Goal: Task Accomplishment & Management: Use online tool/utility

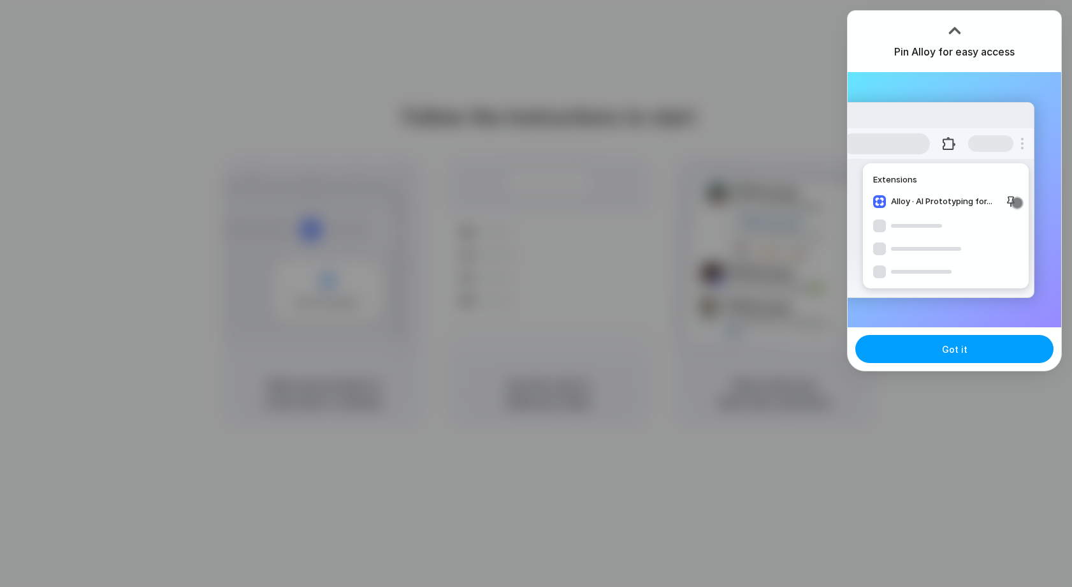
click at [970, 344] on button "Got it" at bounding box center [955, 349] width 198 height 28
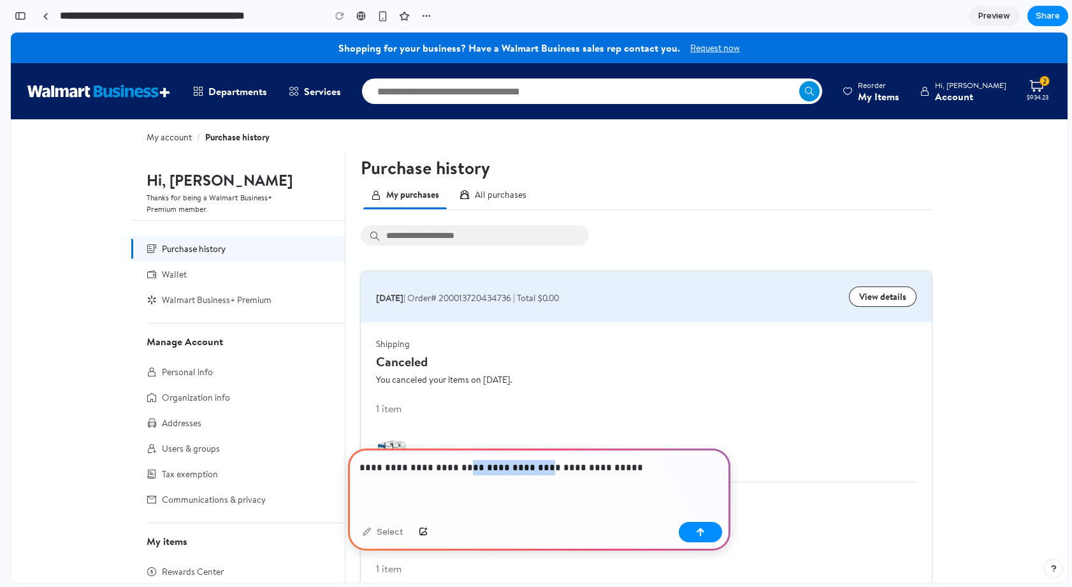
drag, startPoint x: 536, startPoint y: 467, endPoint x: 461, endPoint y: 467, distance: 74.6
click at [461, 467] on p "**********" at bounding box center [540, 467] width 360 height 15
click at [584, 469] on p "**********" at bounding box center [540, 467] width 360 height 15
click at [706, 536] on button "button" at bounding box center [700, 532] width 43 height 20
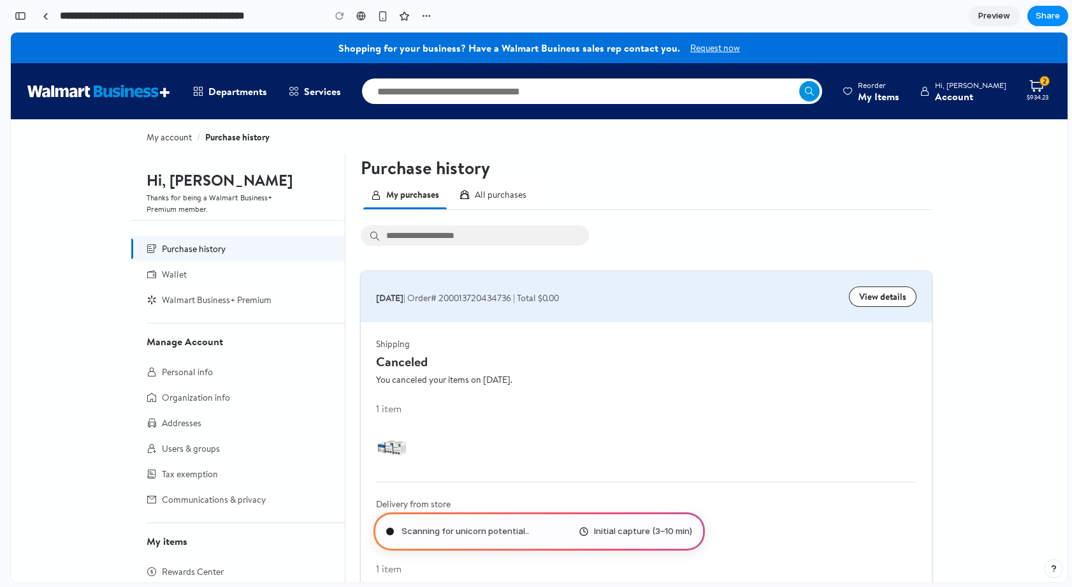
type input "**********"
click at [18, 15] on div "button" at bounding box center [20, 15] width 11 height 9
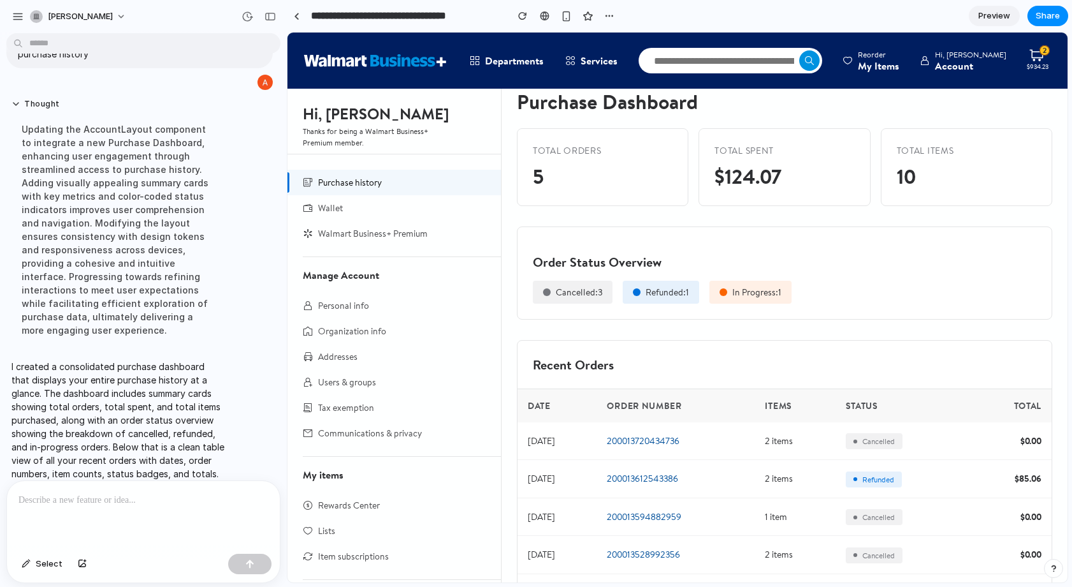
scroll to position [79, 0]
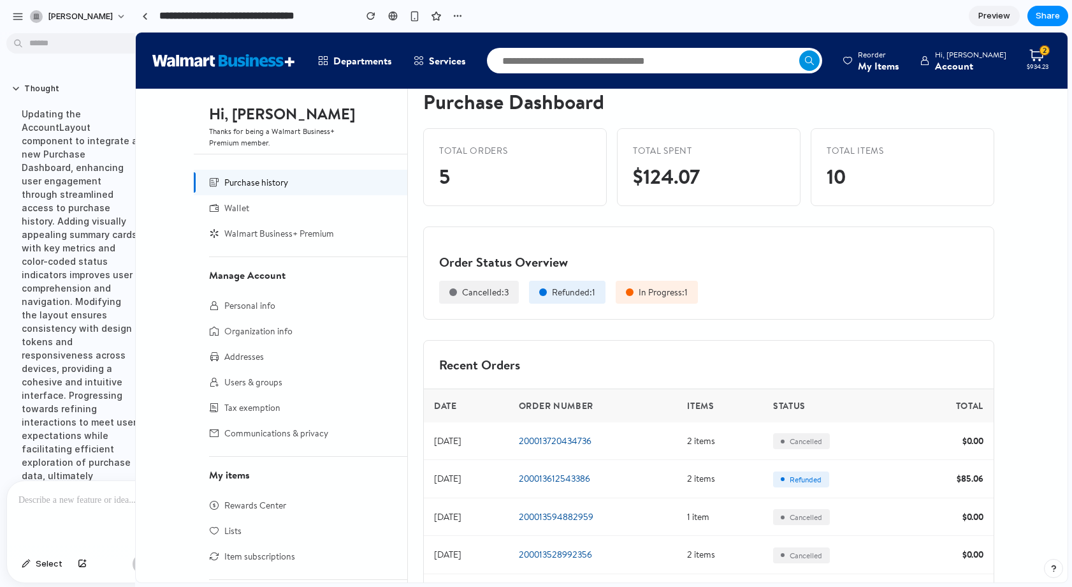
drag, startPoint x: 285, startPoint y: 193, endPoint x: 135, endPoint y: 210, distance: 150.7
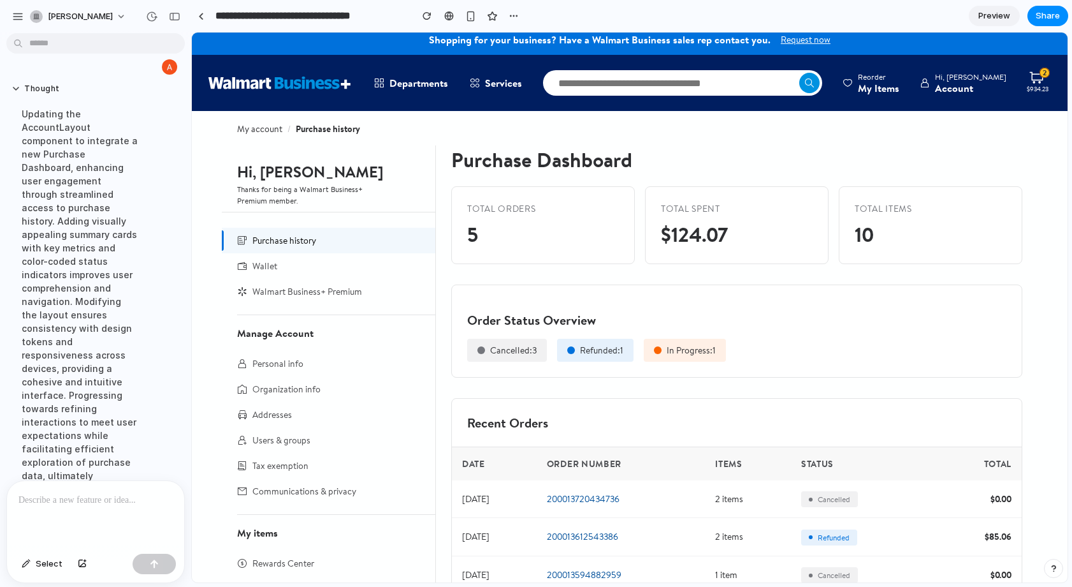
scroll to position [0, 0]
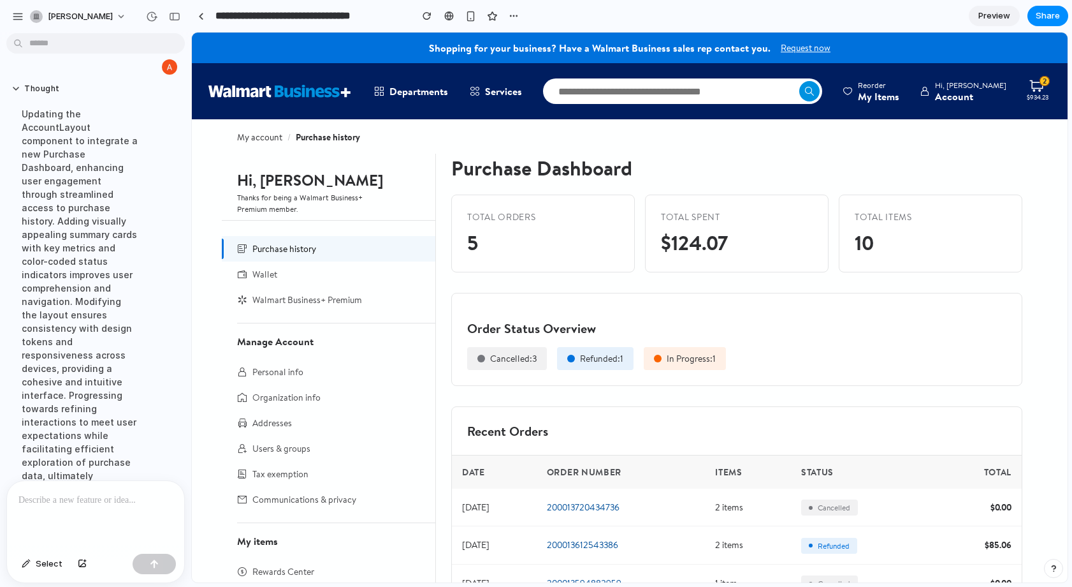
click at [110, 499] on p at bounding box center [95, 499] width 154 height 15
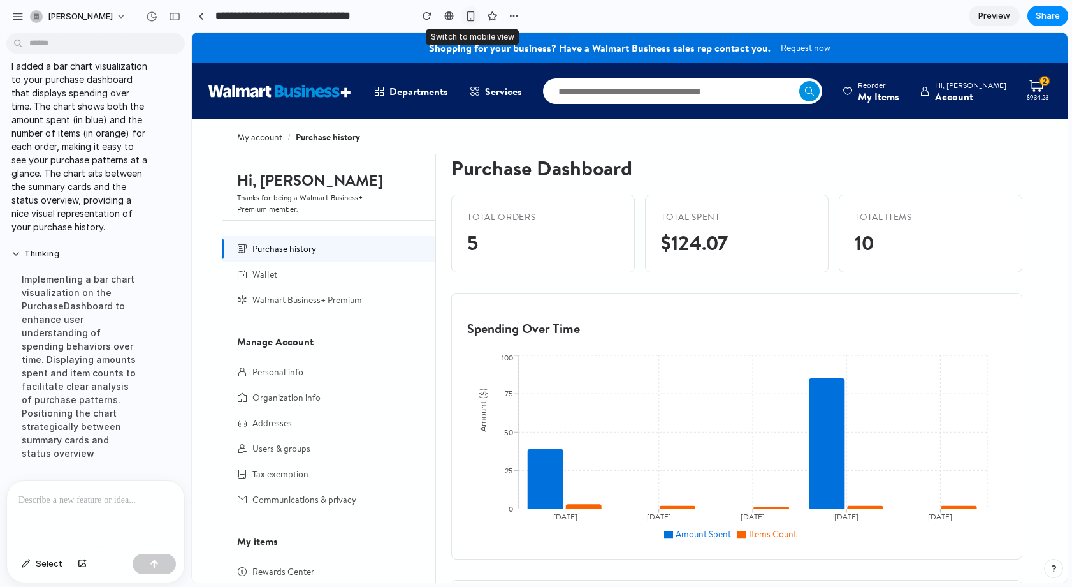
click at [474, 17] on div "button" at bounding box center [470, 16] width 11 height 11
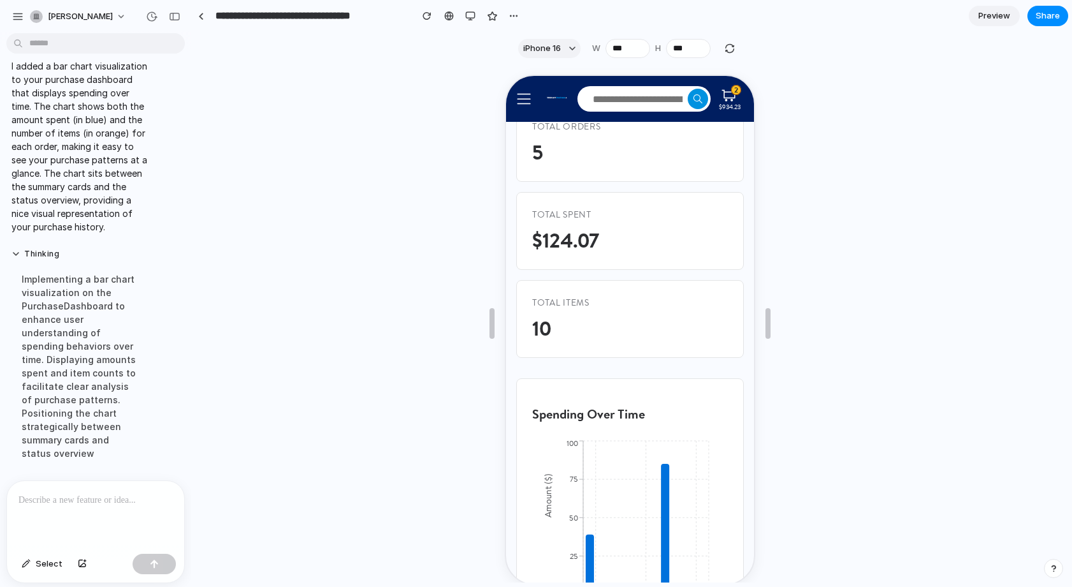
scroll to position [47, 0]
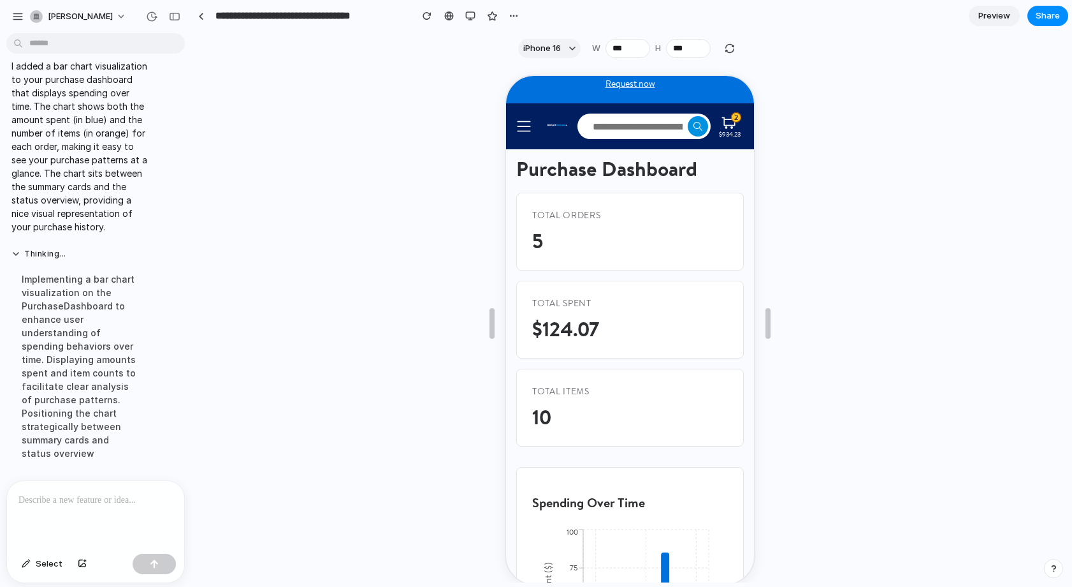
click at [463, 23] on div at bounding box center [470, 15] width 19 height 19
click at [465, 18] on div "button" at bounding box center [470, 16] width 10 height 10
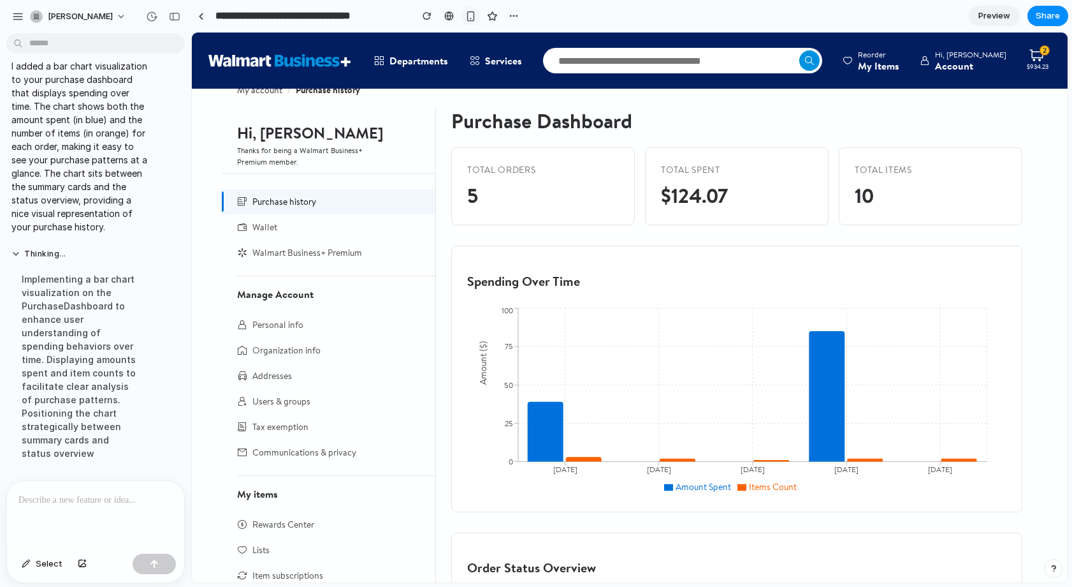
click at [465, 18] on div "button" at bounding box center [470, 16] width 11 height 11
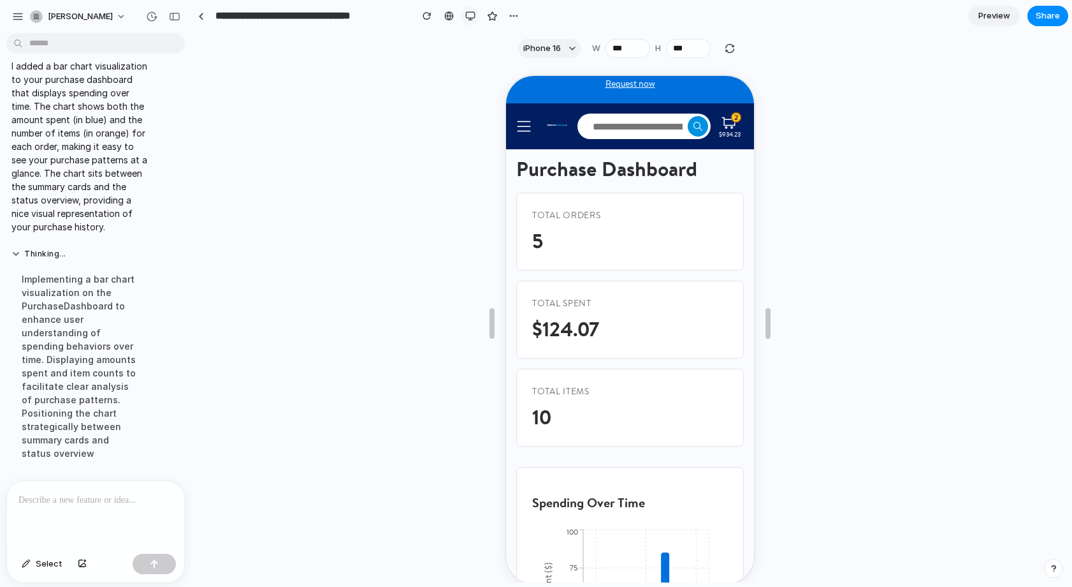
click at [465, 18] on div "button" at bounding box center [470, 16] width 10 height 10
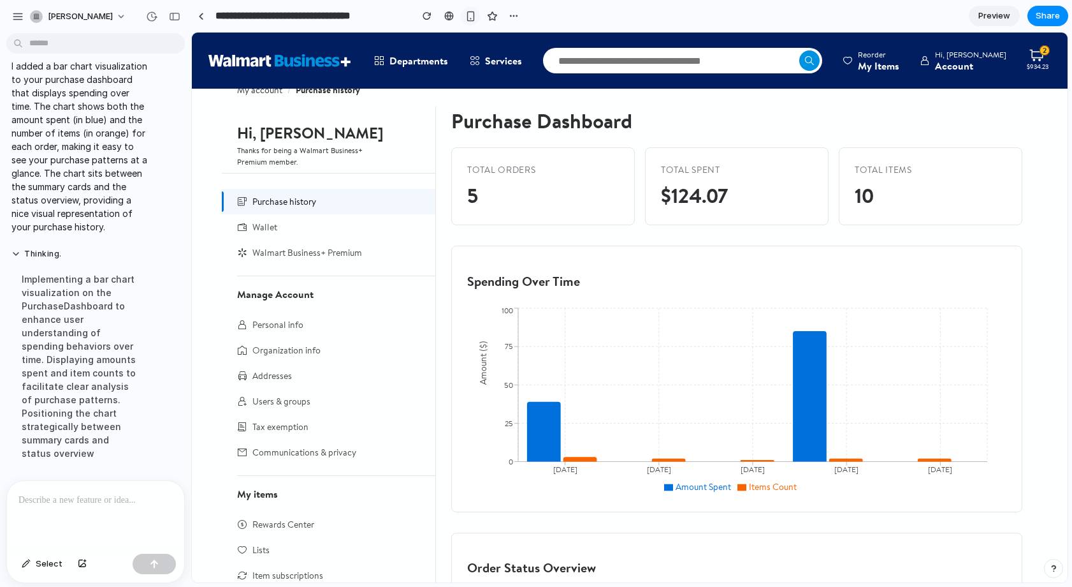
click at [465, 18] on div "button" at bounding box center [470, 16] width 11 height 11
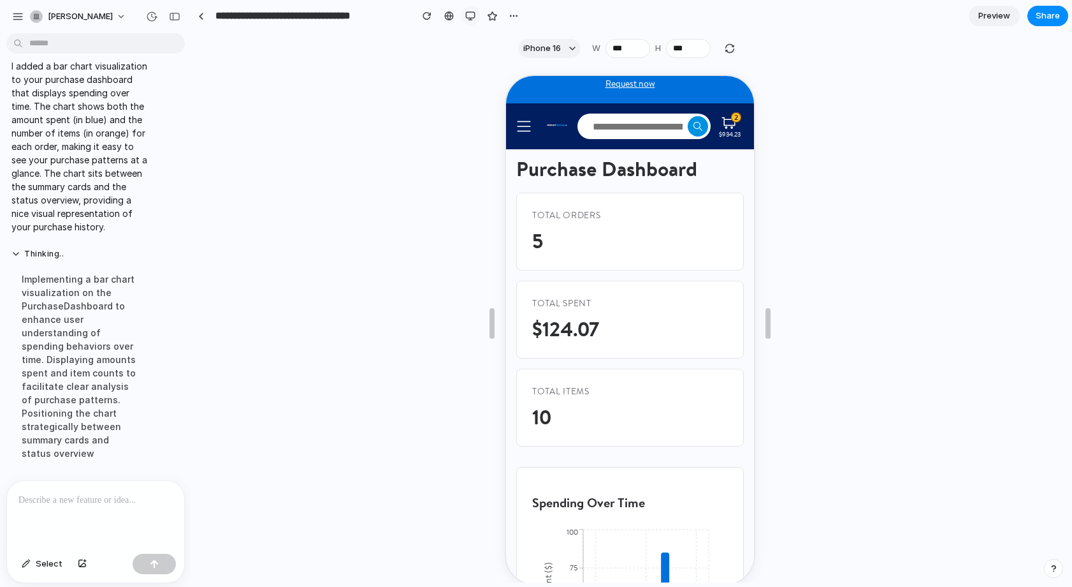
click at [465, 18] on div "button" at bounding box center [470, 16] width 10 height 10
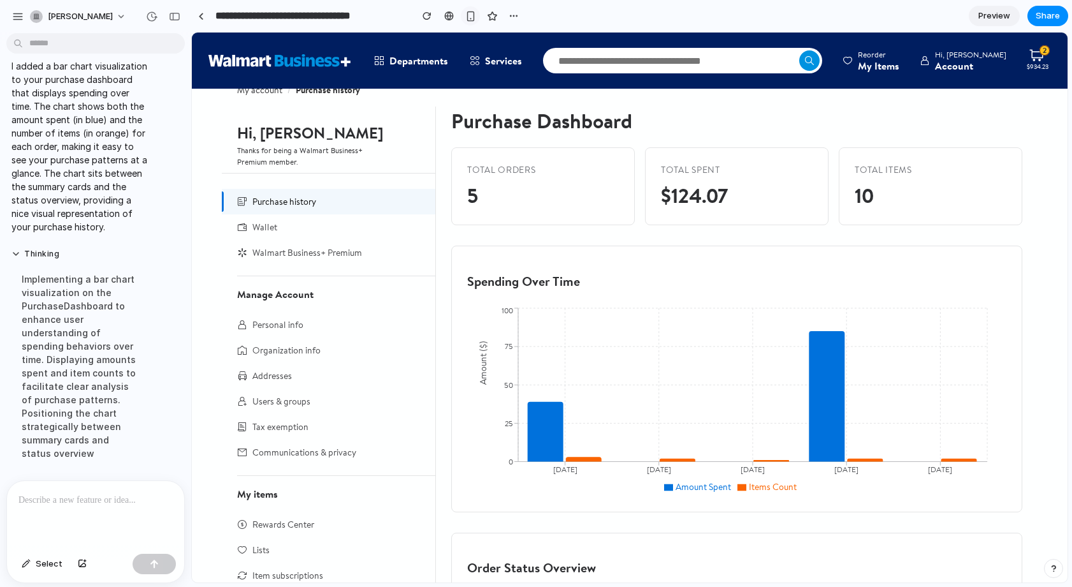
click at [465, 18] on div "button" at bounding box center [470, 16] width 11 height 11
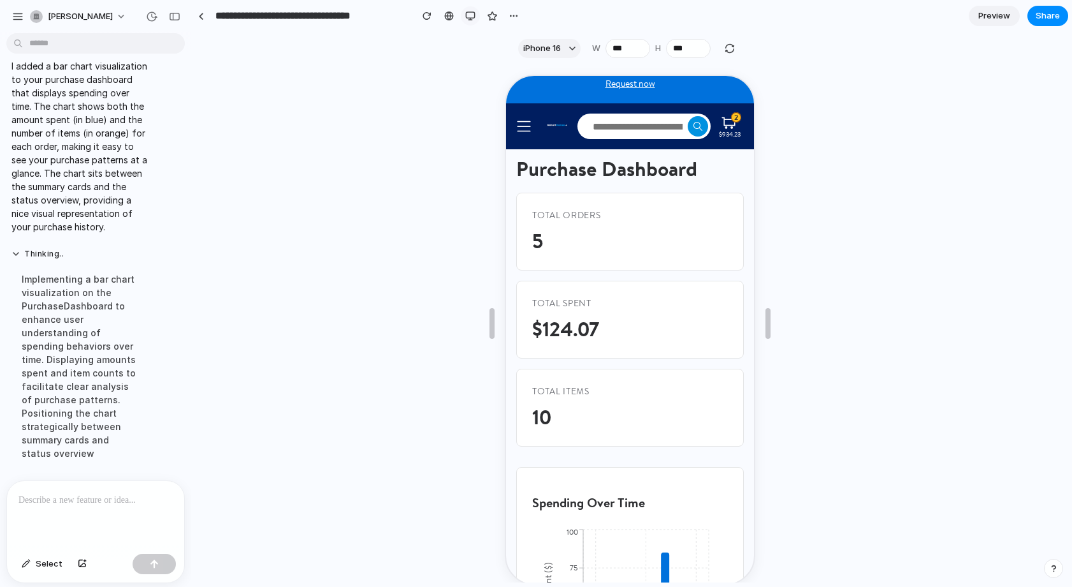
click at [465, 18] on div "button" at bounding box center [470, 16] width 10 height 10
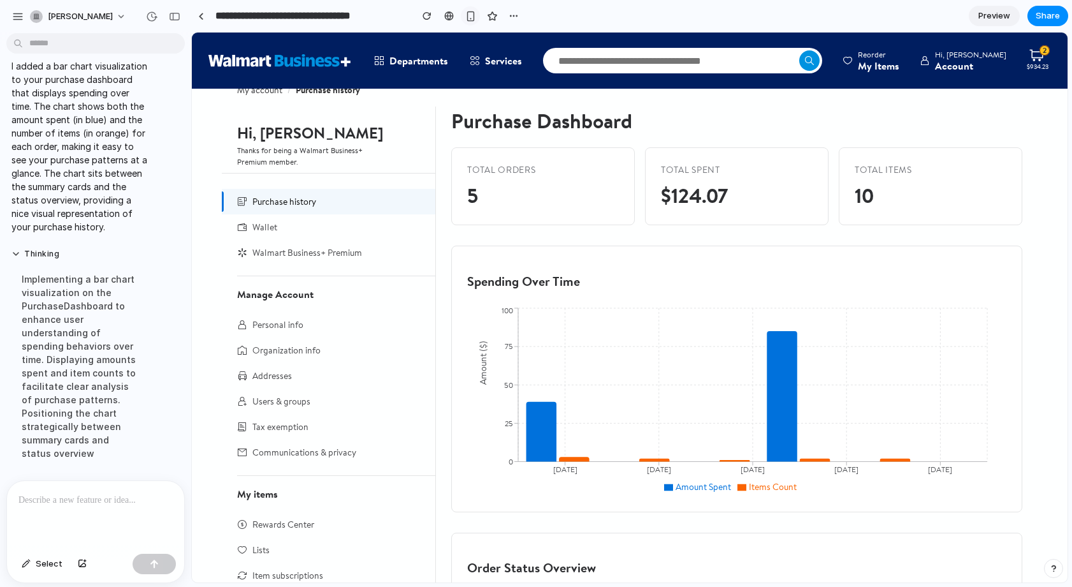
click at [465, 18] on div "button" at bounding box center [470, 16] width 11 height 11
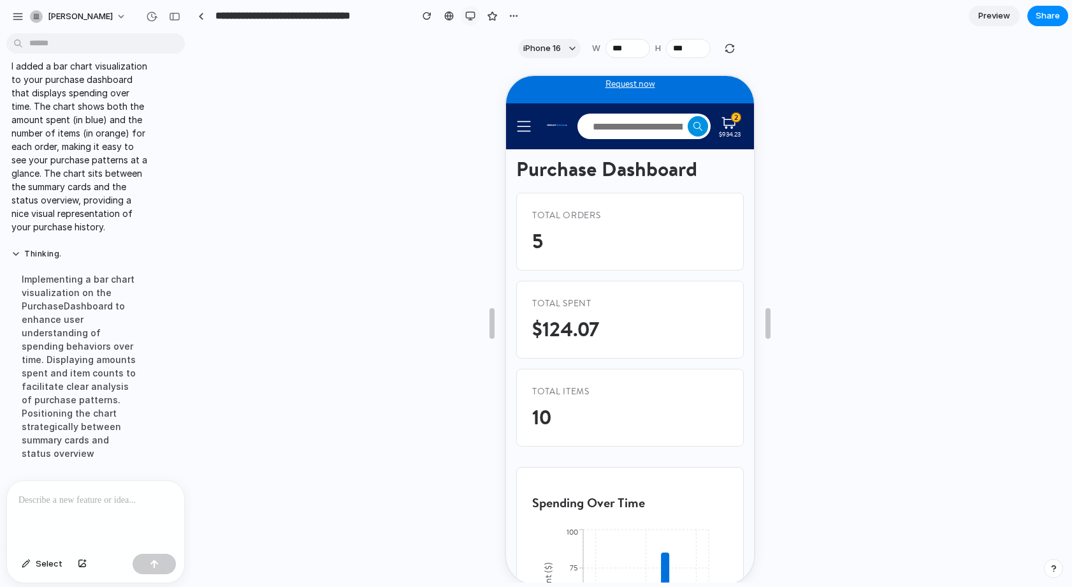
click at [465, 18] on div "button" at bounding box center [470, 16] width 10 height 10
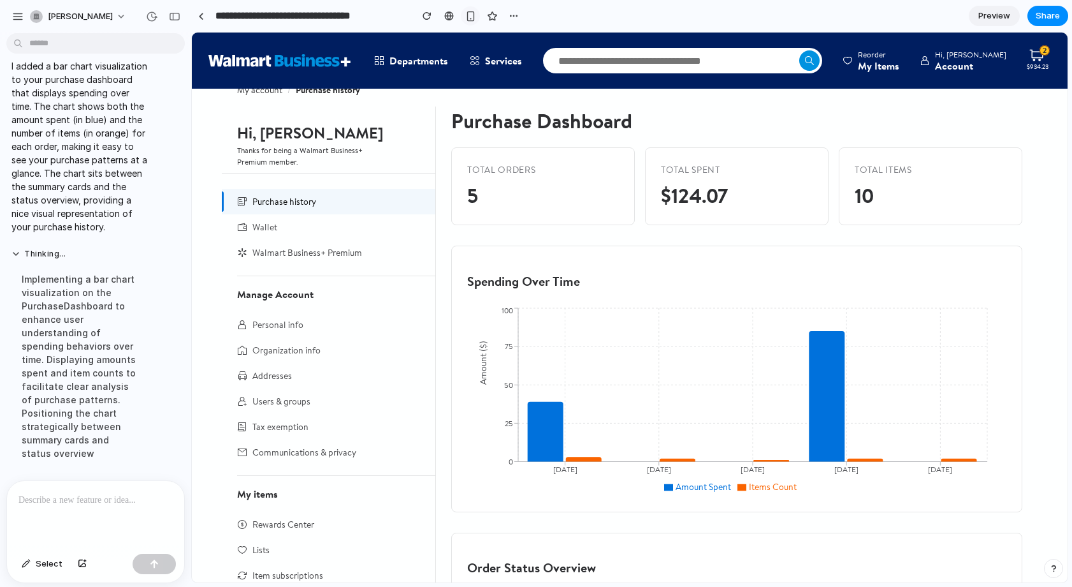
click at [465, 18] on div "button" at bounding box center [470, 16] width 11 height 11
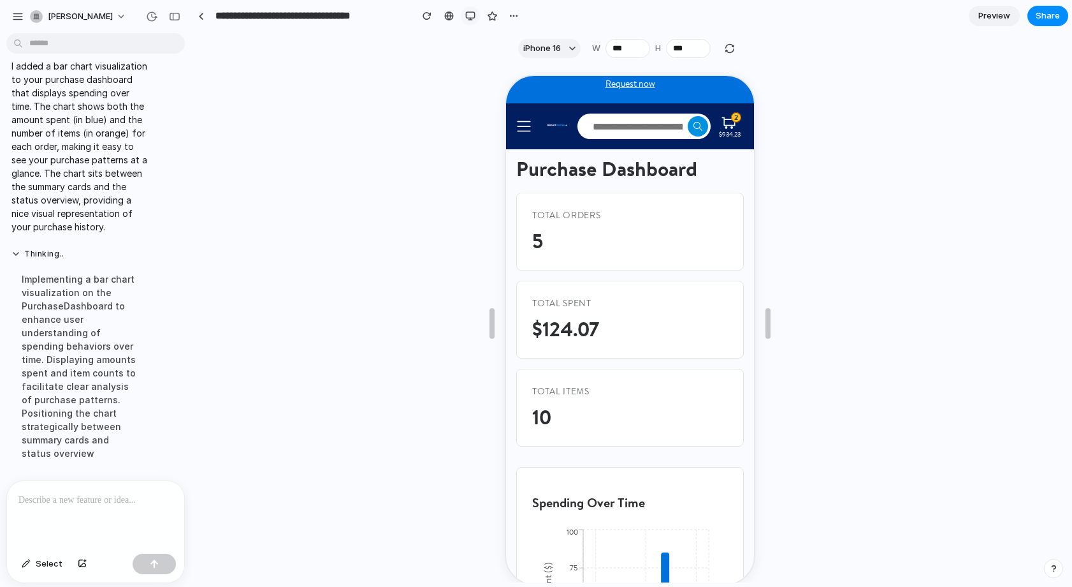
click at [465, 18] on div "button" at bounding box center [470, 16] width 10 height 10
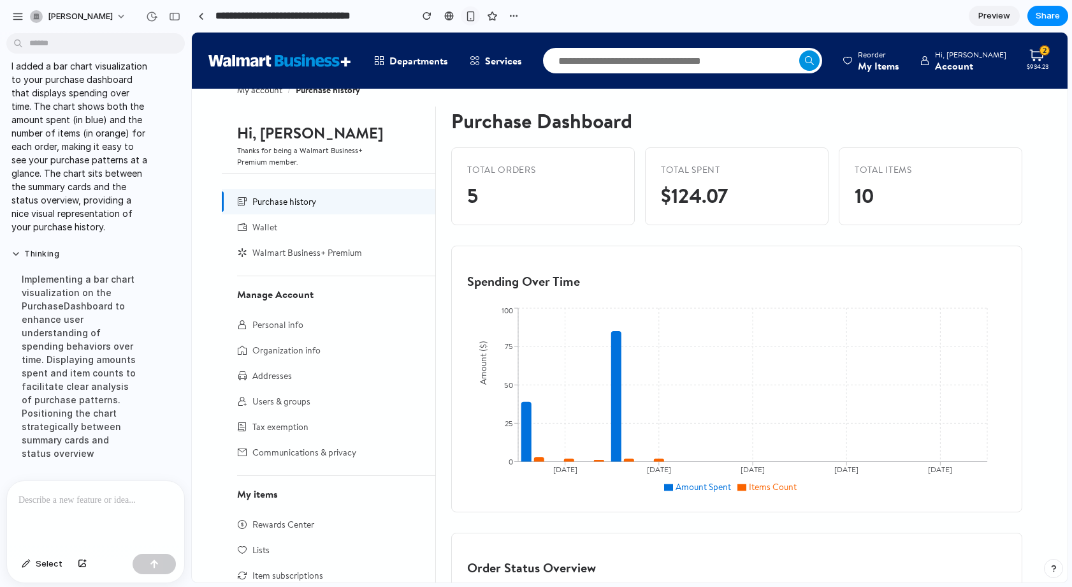
click at [465, 18] on div "button" at bounding box center [470, 16] width 11 height 11
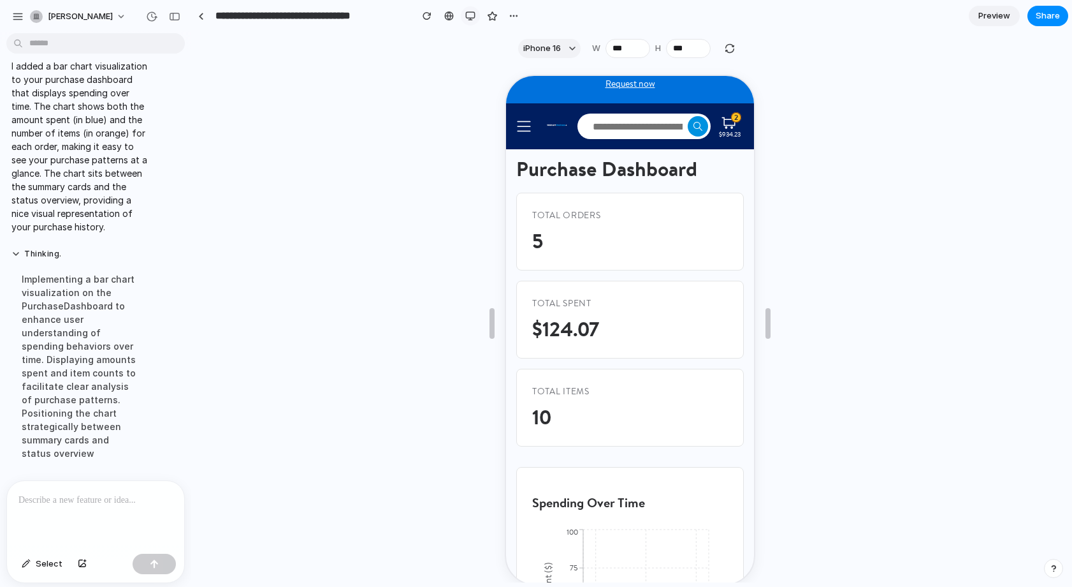
click at [465, 18] on div "button" at bounding box center [470, 16] width 10 height 10
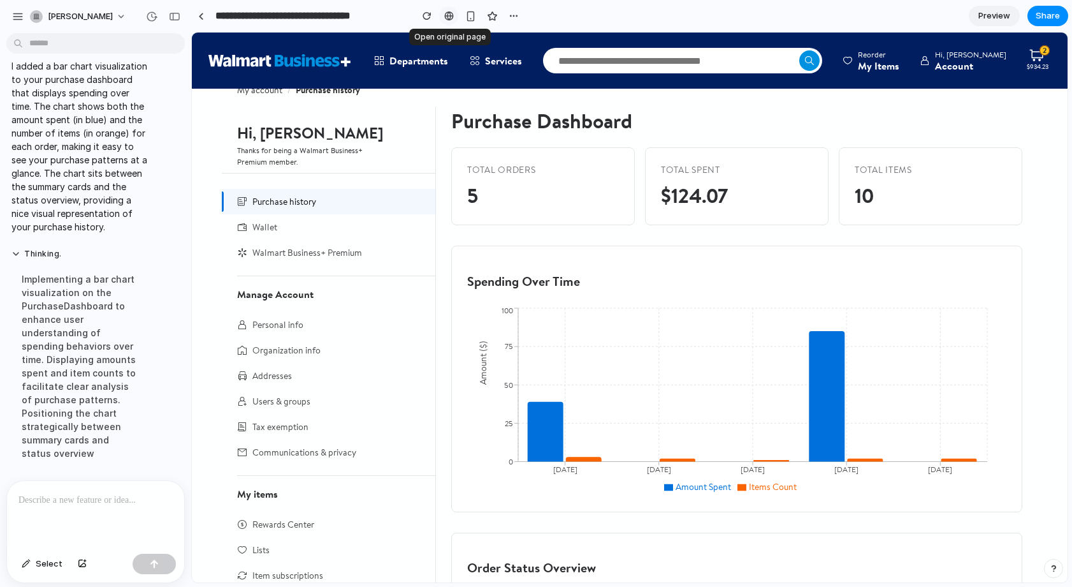
click at [445, 13] on div at bounding box center [449, 16] width 10 height 10
click at [467, 15] on div "button" at bounding box center [470, 16] width 11 height 11
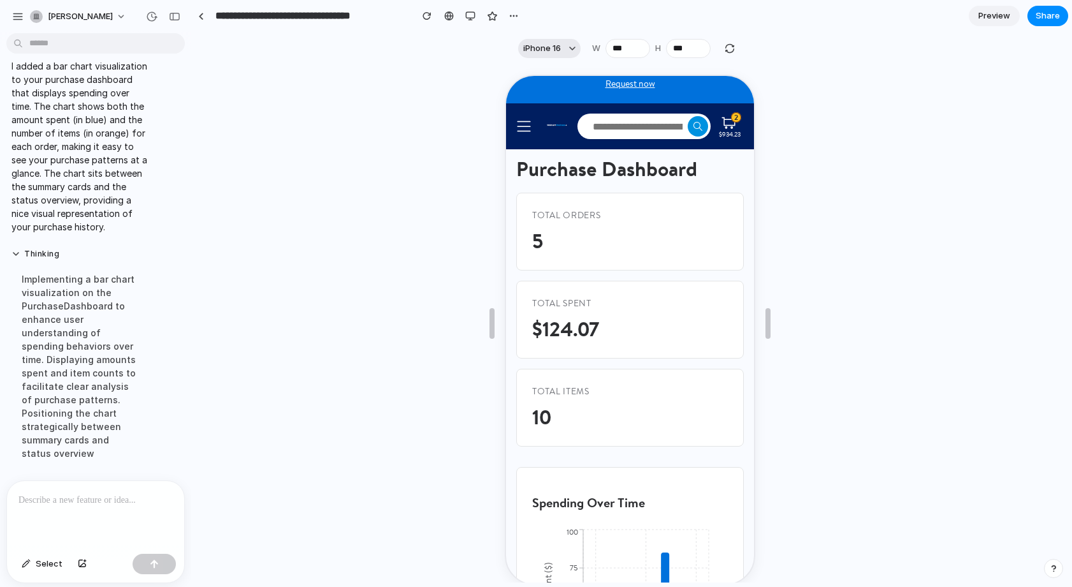
click at [529, 48] on span "iPhone 16" at bounding box center [542, 48] width 38 height 13
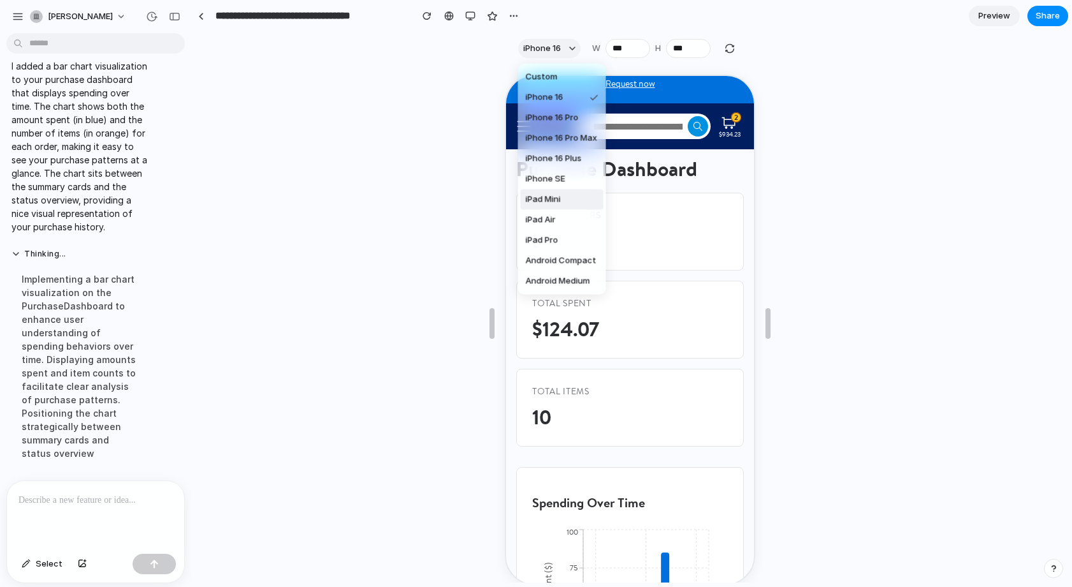
click at [543, 206] on li "iPad Mini" at bounding box center [562, 199] width 83 height 20
type input "***"
type input "****"
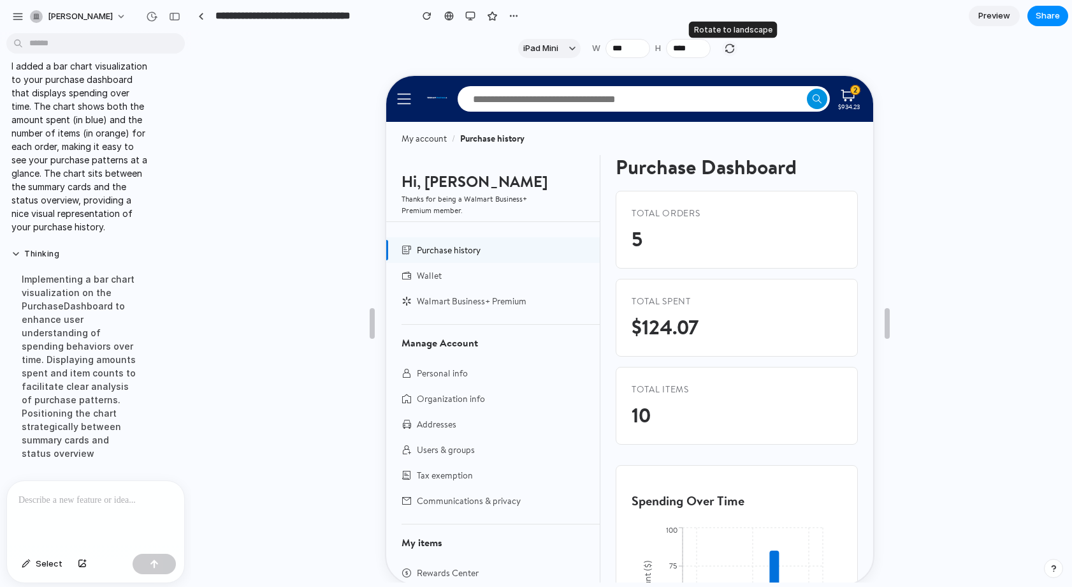
click at [728, 47] on div "button" at bounding box center [729, 48] width 11 height 11
type input "****"
type input "***"
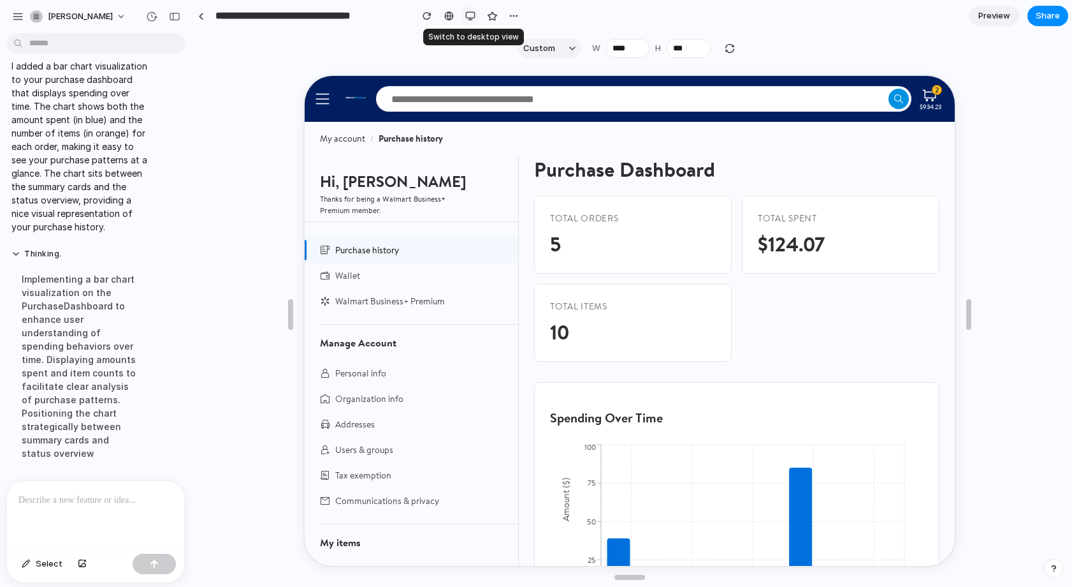
click at [470, 16] on div "button" at bounding box center [470, 16] width 10 height 10
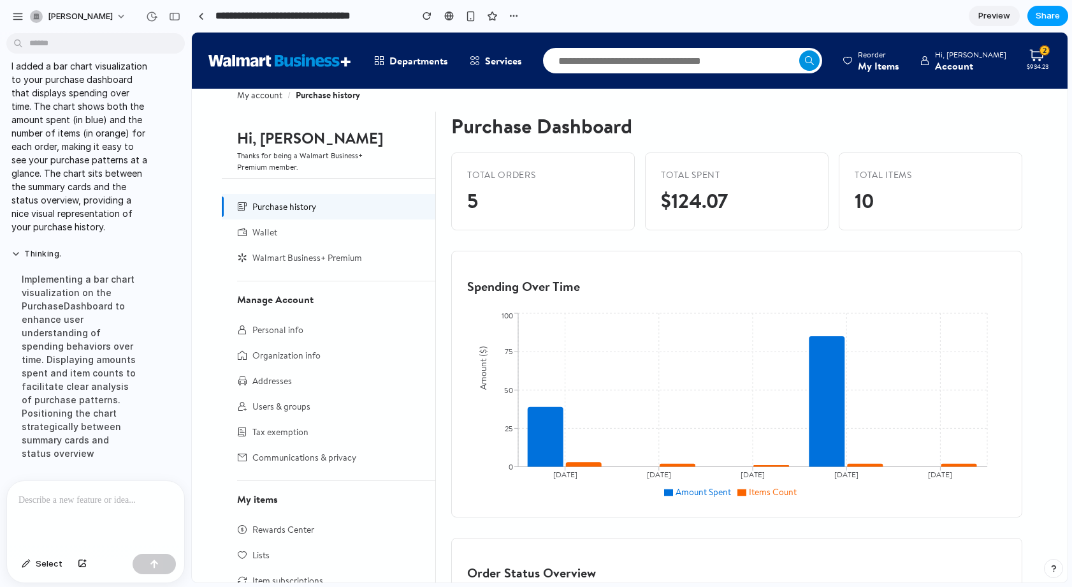
click at [1037, 11] on span "Share" at bounding box center [1048, 16] width 24 height 13
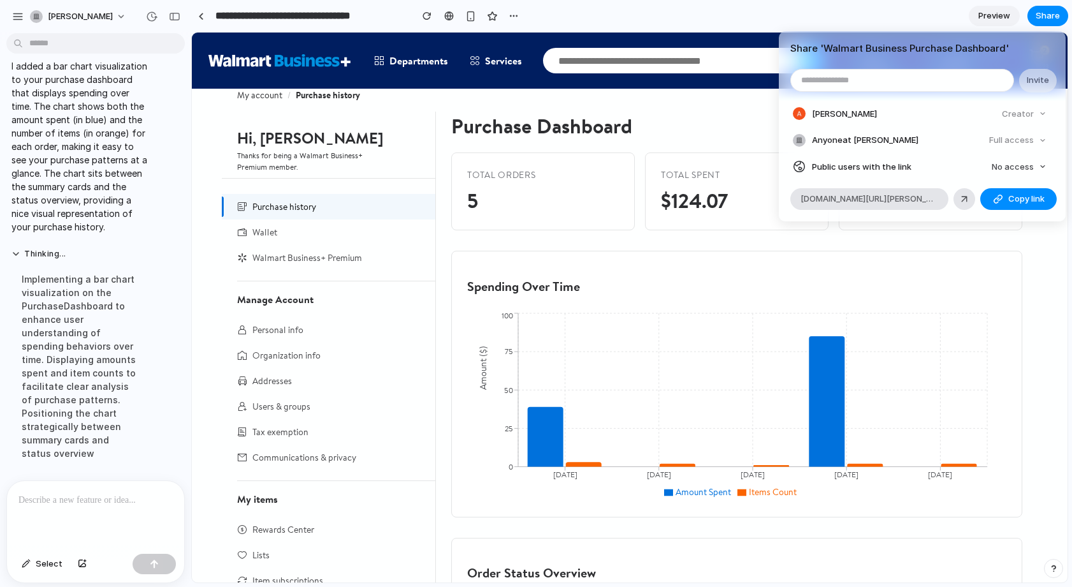
click at [170, 44] on div "Share ' Walmart Business Purchase Dashboard ' Invite [PERSON_NAME] Creator Anyo…" at bounding box center [536, 293] width 1072 height 587
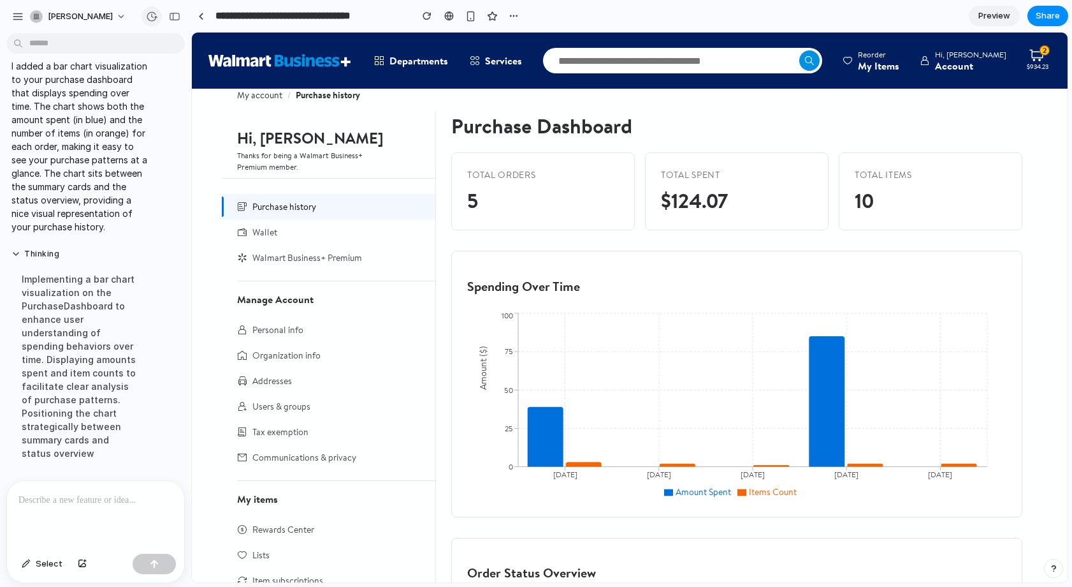
click at [150, 12] on div "button" at bounding box center [151, 16] width 11 height 11
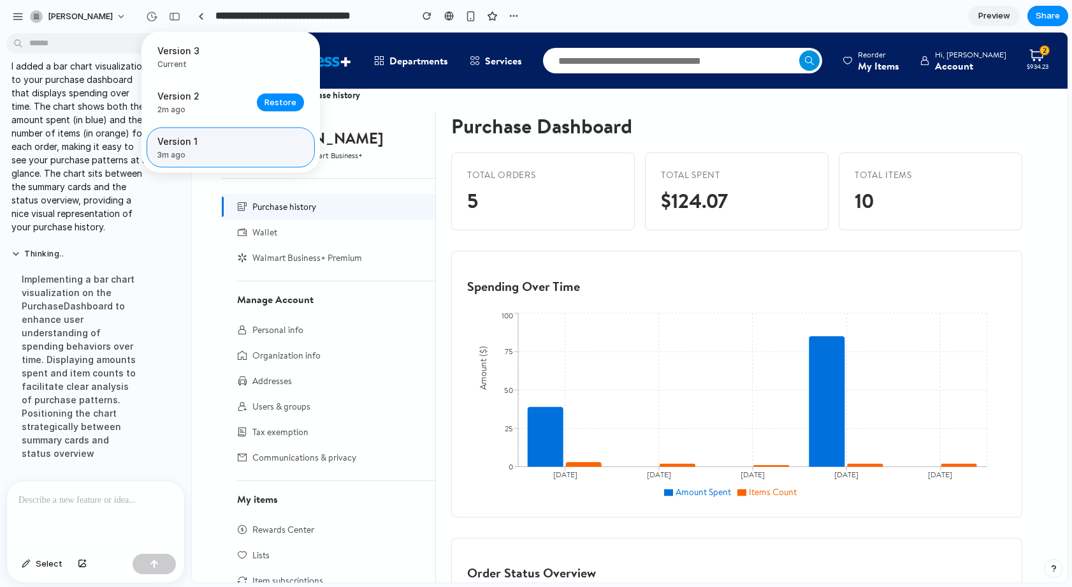
click at [184, 151] on span "3m ago" at bounding box center [203, 154] width 92 height 11
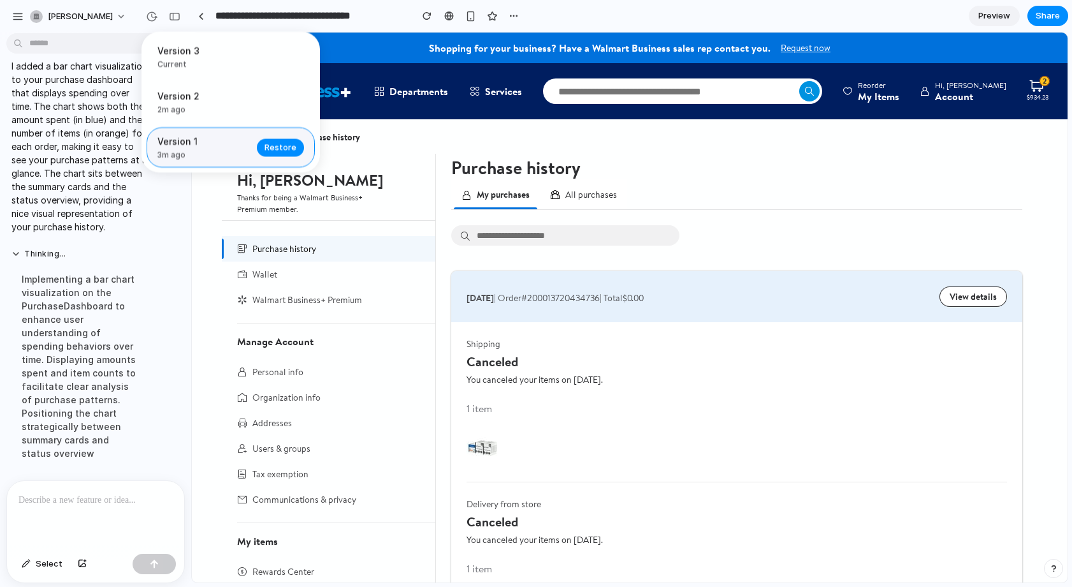
scroll to position [0, 0]
click at [184, 60] on span "Current" at bounding box center [226, 64] width 139 height 11
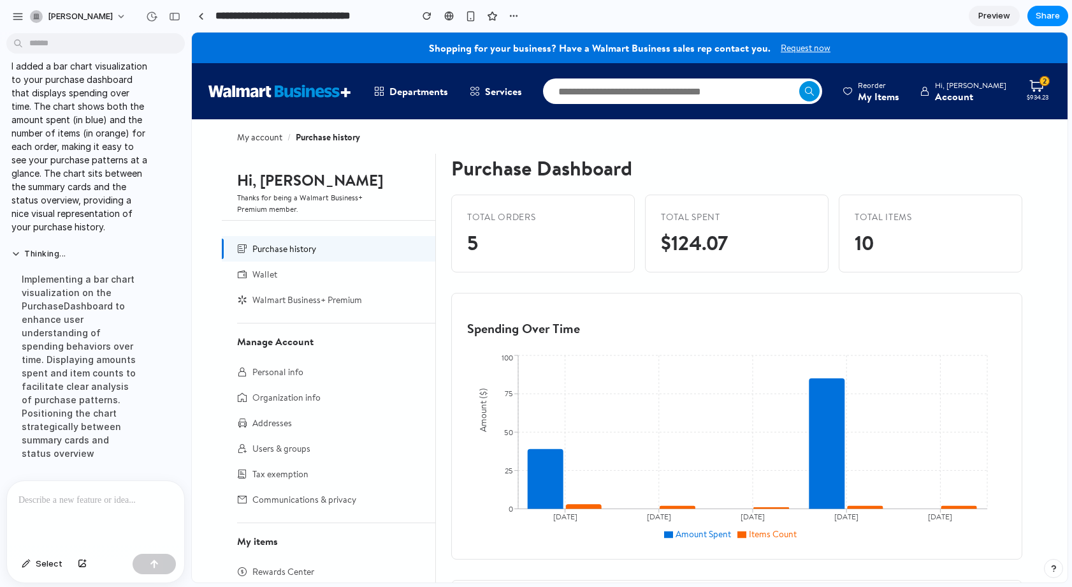
click at [93, 109] on div "Version 3 Current Version 2 2m ago Restore Version 1 3m ago Restore" at bounding box center [536, 293] width 1072 height 587
click at [201, 14] on div at bounding box center [201, 16] width 6 height 7
